Goal: Information Seeking & Learning: Learn about a topic

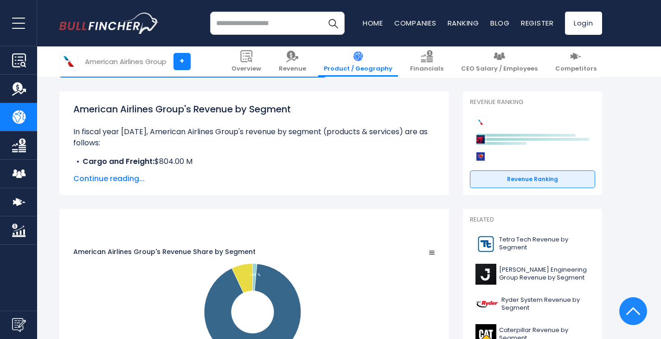
scroll to position [106, 0]
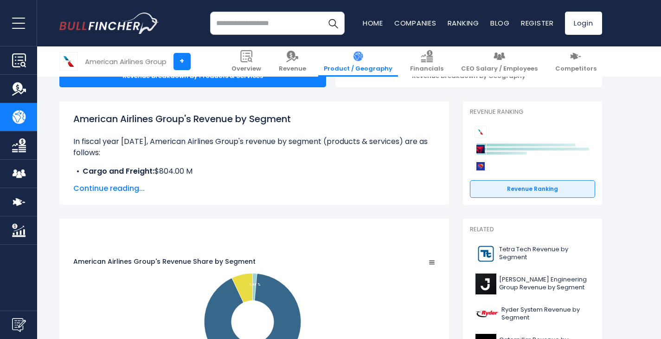
click at [129, 181] on div "American Airlines Group's Revenue by Segment In fiscal year 2024, American Airl…" at bounding box center [254, 153] width 362 height 82
click at [129, 190] on span "Continue reading..." at bounding box center [254, 188] width 362 height 11
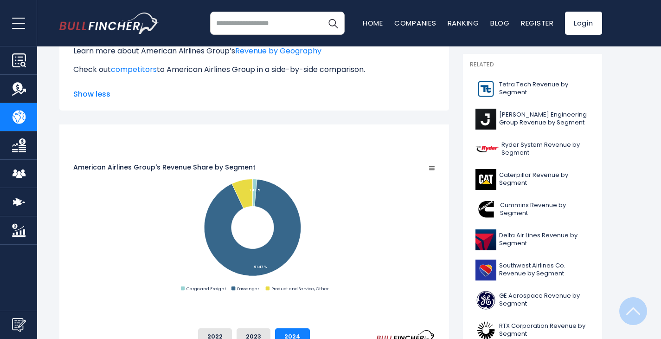
scroll to position [0, 0]
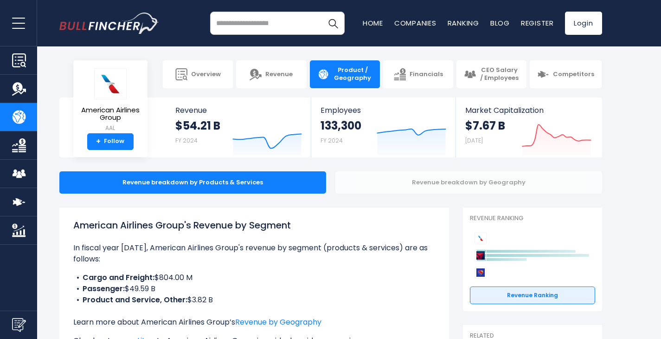
click at [376, 178] on div "Revenue breakdown by Geography" at bounding box center [468, 182] width 267 height 22
click at [375, 186] on div "Revenue breakdown by Geography" at bounding box center [468, 182] width 267 height 22
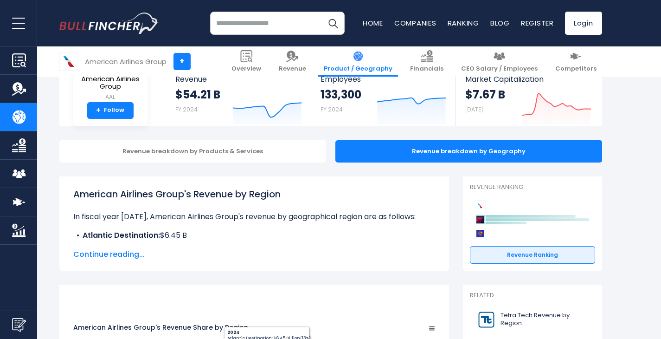
scroll to position [96, 0]
